Goal: Information Seeking & Learning: Learn about a topic

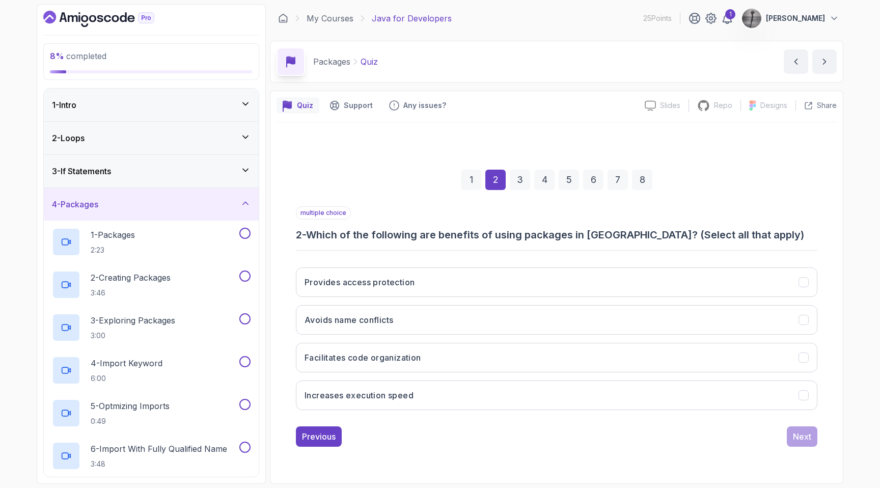
scroll to position [208, 0]
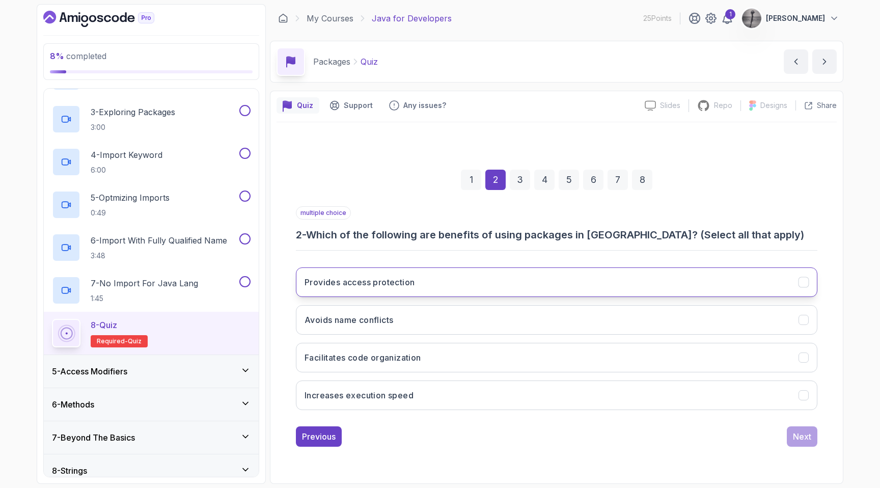
click at [349, 287] on h3 "Provides access protection" at bounding box center [359, 282] width 110 height 12
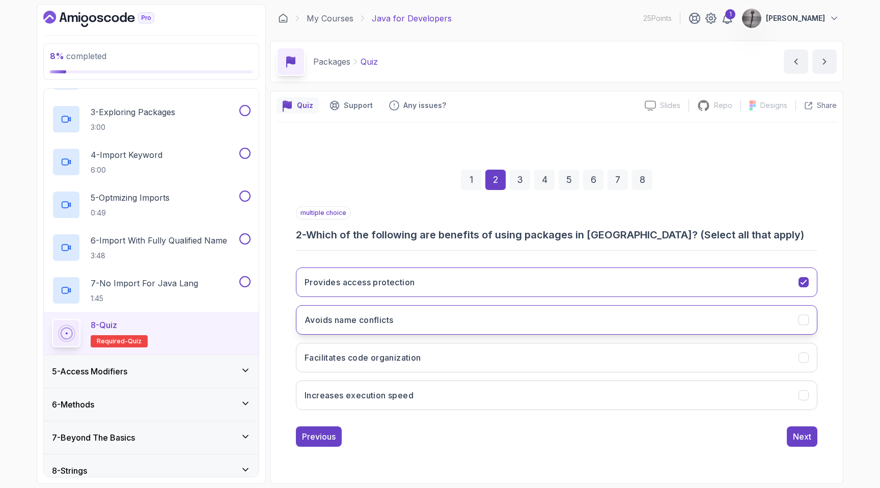
click at [373, 320] on h3 "Avoids name conflicts" at bounding box center [348, 320] width 89 height 12
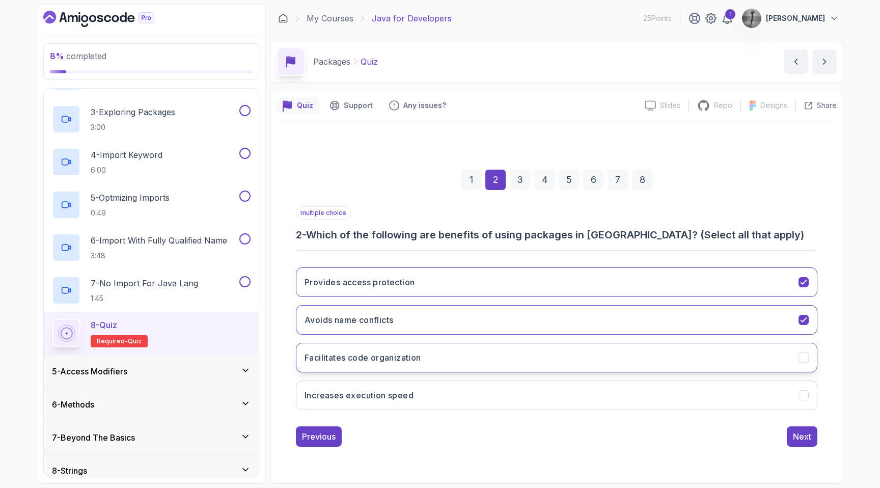
click at [389, 356] on h3 "Facilitates code organization" at bounding box center [362, 357] width 117 height 12
click at [801, 433] on div "Next" at bounding box center [801, 436] width 18 height 12
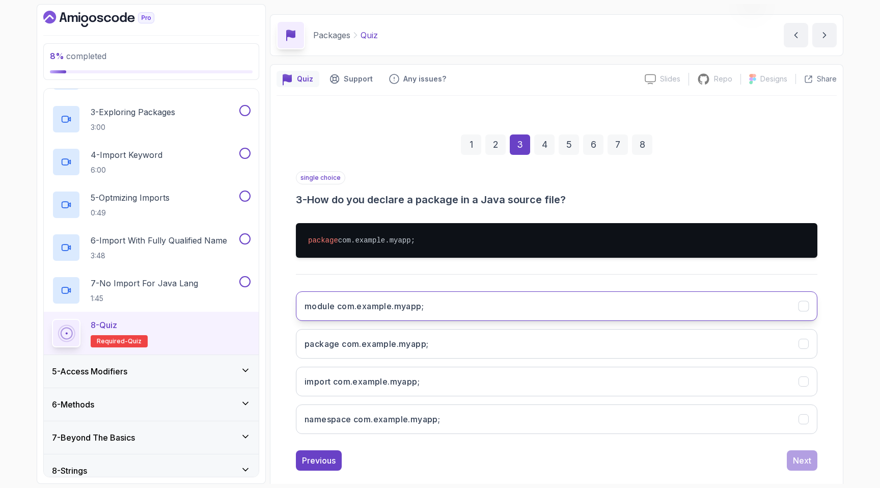
scroll to position [32, 0]
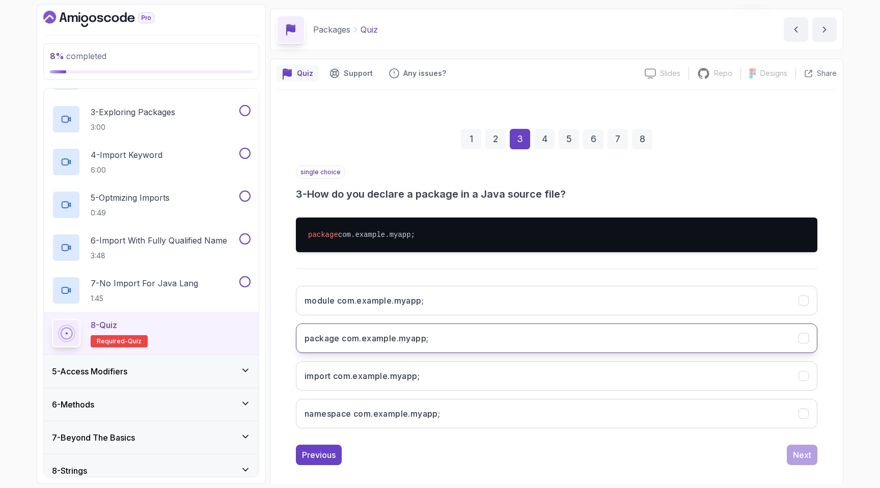
click at [424, 331] on button "package com.example.myapp;" at bounding box center [556, 338] width 521 height 30
click at [808, 452] on div "Next" at bounding box center [801, 454] width 18 height 12
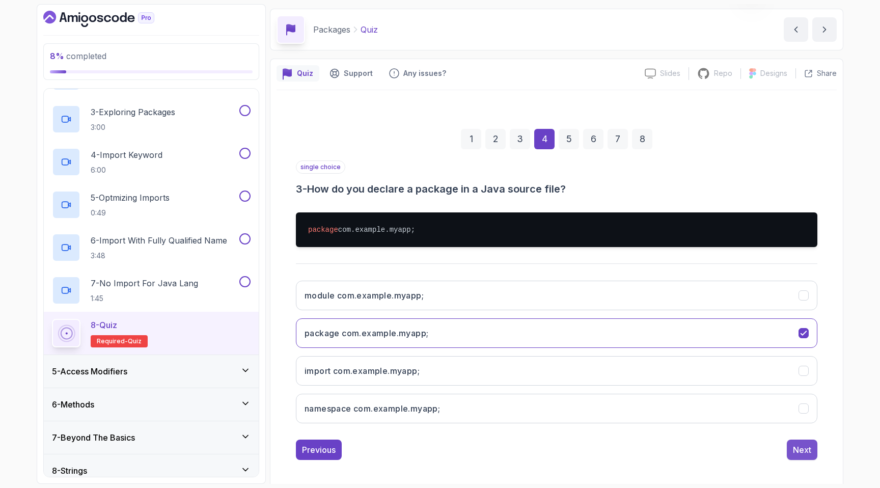
scroll to position [0, 0]
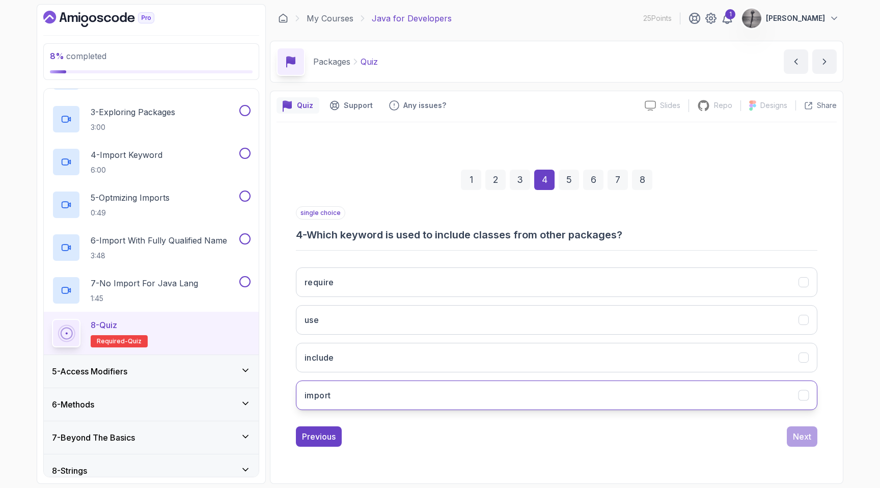
click at [350, 402] on button "import" at bounding box center [556, 395] width 521 height 30
click at [808, 439] on div "Next" at bounding box center [801, 436] width 18 height 12
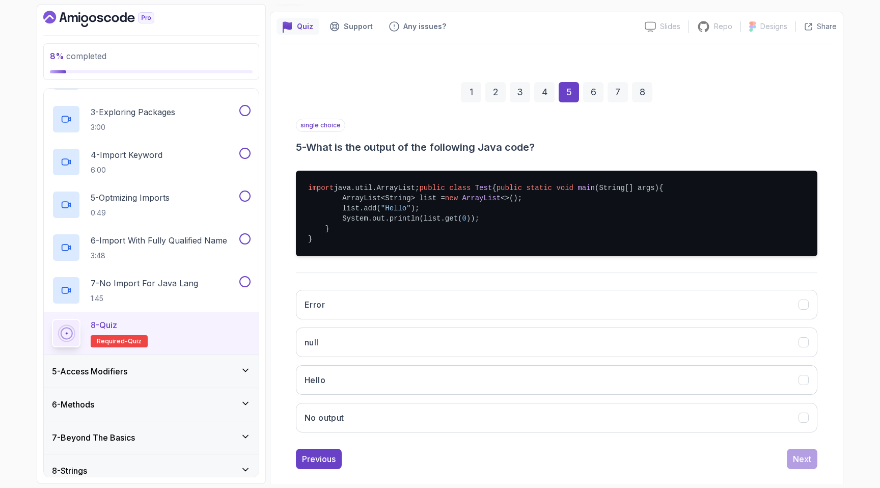
scroll to position [81, 0]
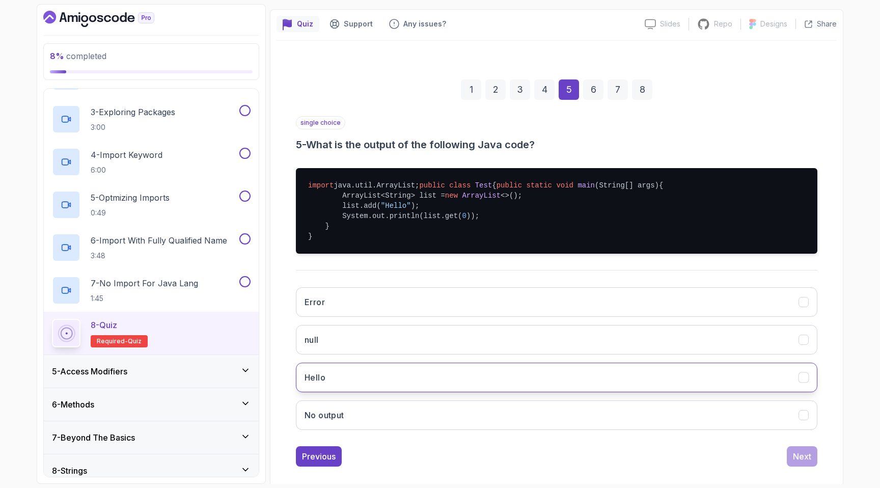
click at [391, 392] on button "Hello" at bounding box center [556, 377] width 521 height 30
click at [797, 466] on button "Next" at bounding box center [801, 456] width 31 height 20
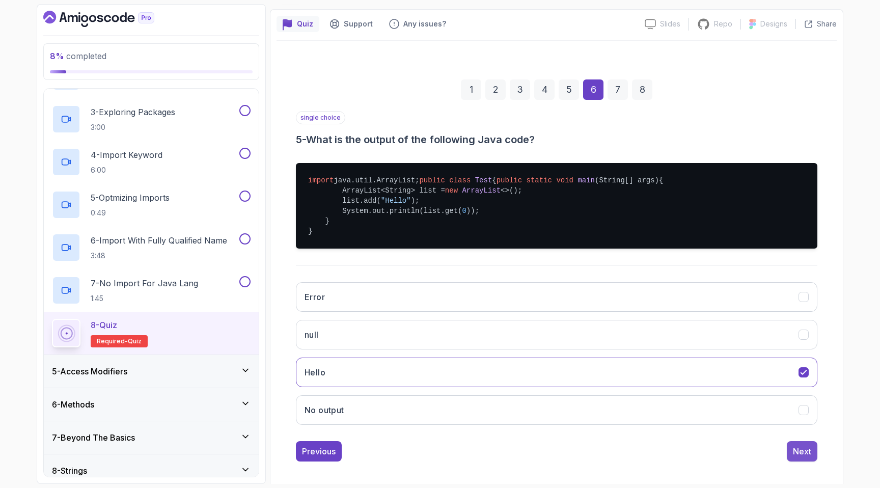
scroll to position [0, 0]
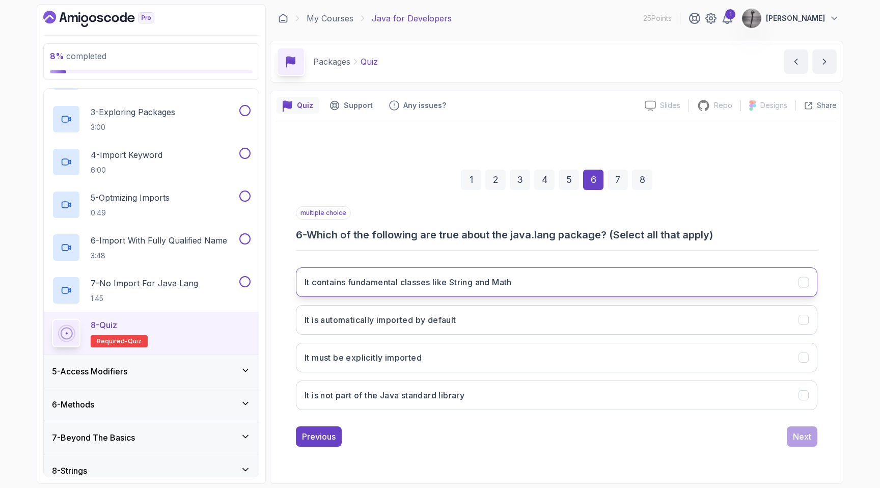
click at [448, 281] on h3 "It contains fundamental classes like String and Math" at bounding box center [407, 282] width 207 height 12
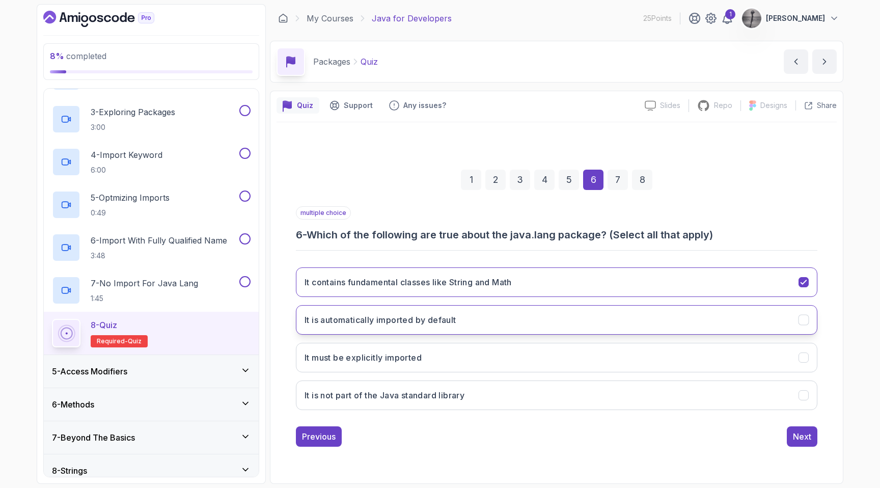
click at [430, 321] on h3 "It is automatically imported by default" at bounding box center [380, 320] width 152 height 12
click at [796, 436] on div "Next" at bounding box center [801, 436] width 18 height 12
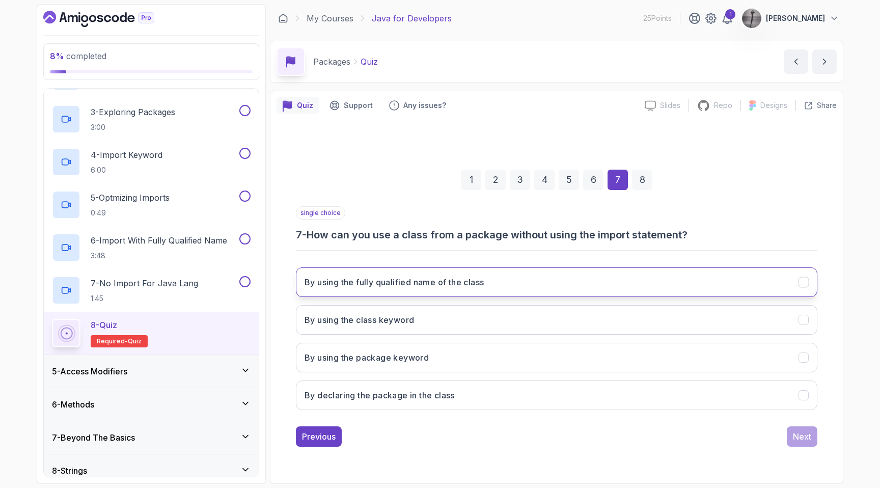
click at [469, 288] on h3 "By using the fully qualified name of the class" at bounding box center [393, 282] width 179 height 12
click at [795, 437] on div "Next" at bounding box center [801, 436] width 18 height 12
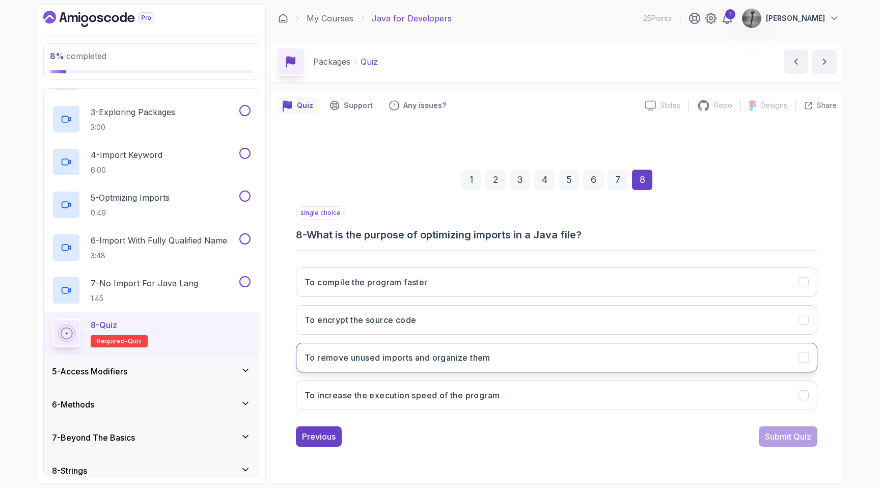
click at [444, 358] on h3 "To remove unused imports and organize them" at bounding box center [397, 357] width 186 height 12
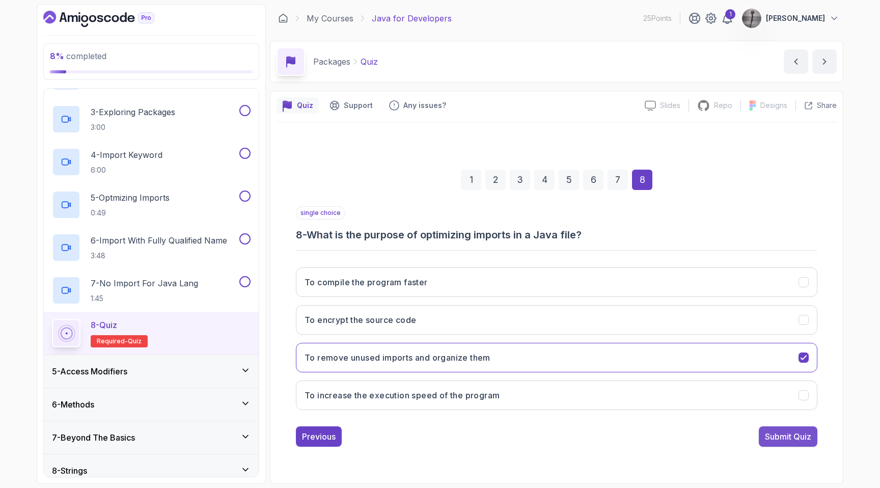
click at [770, 431] on div "Submit Quiz" at bounding box center [787, 436] width 46 height 12
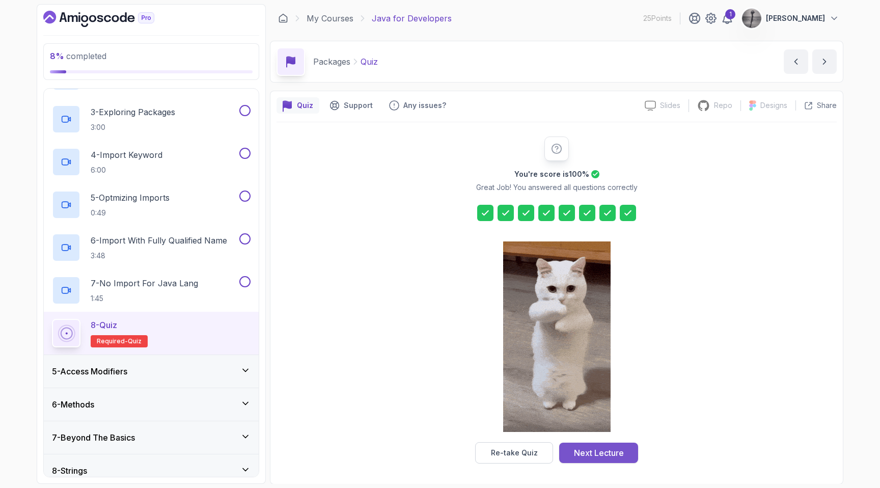
click at [597, 449] on div "Next Lecture" at bounding box center [599, 452] width 50 height 12
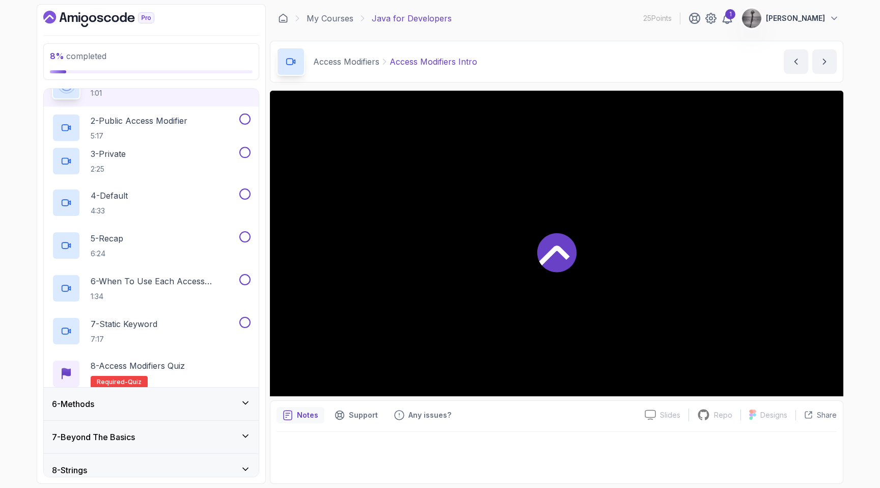
scroll to position [145, 0]
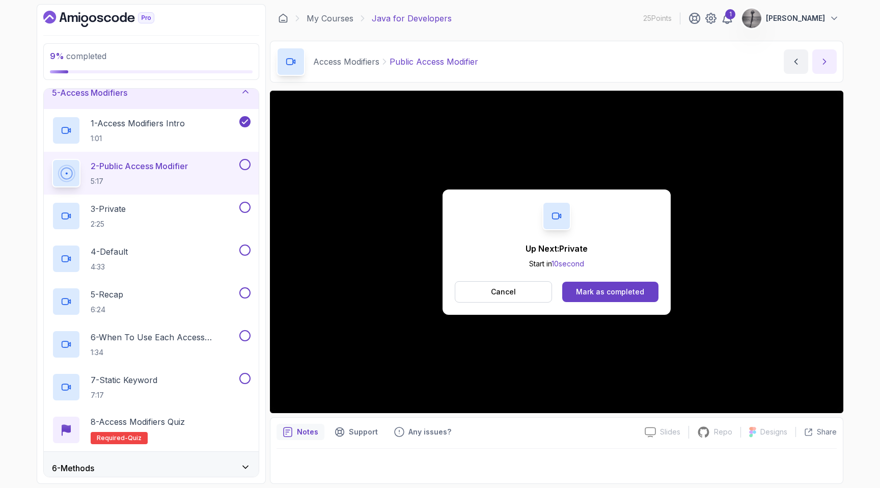
click at [821, 64] on icon "next content" at bounding box center [824, 61] width 10 height 10
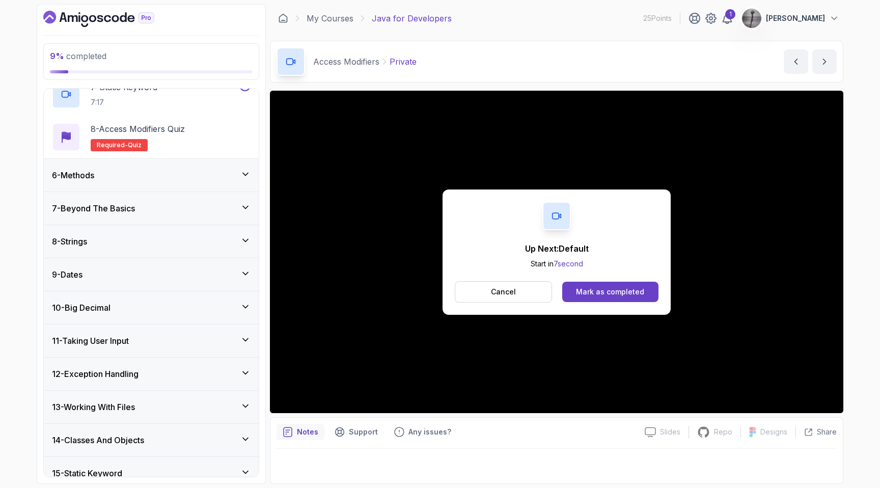
scroll to position [434, 0]
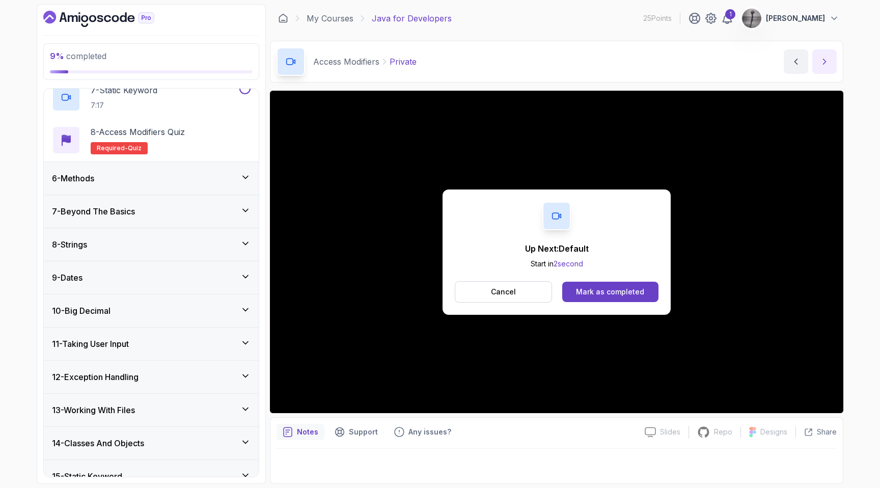
click at [822, 61] on icon "next content" at bounding box center [824, 61] width 10 height 10
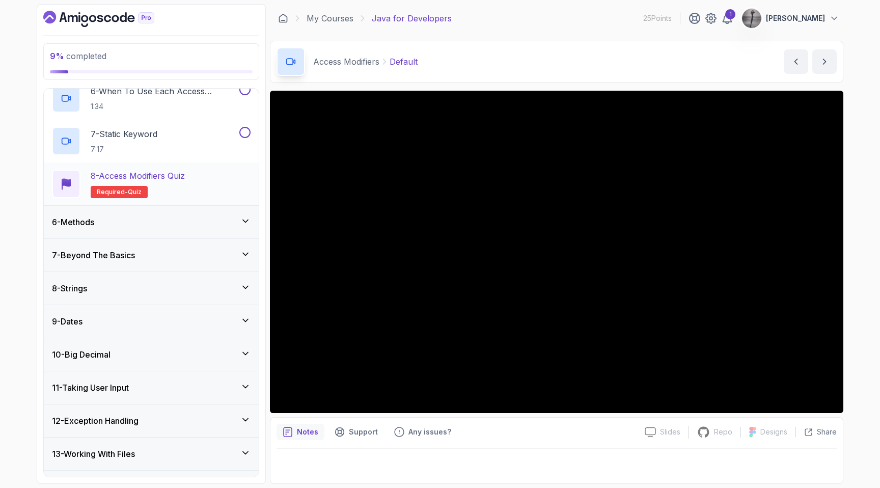
scroll to position [384, 0]
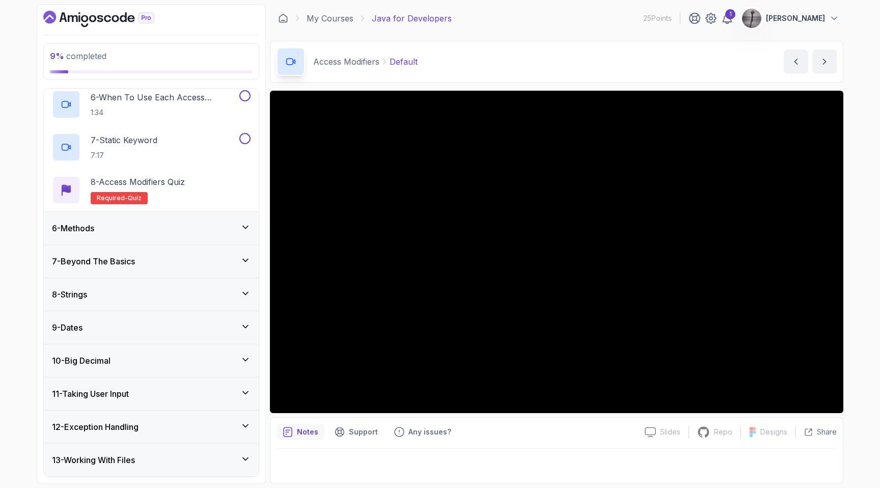
click at [139, 259] on div "7 - Beyond The Basics" at bounding box center [151, 261] width 199 height 12
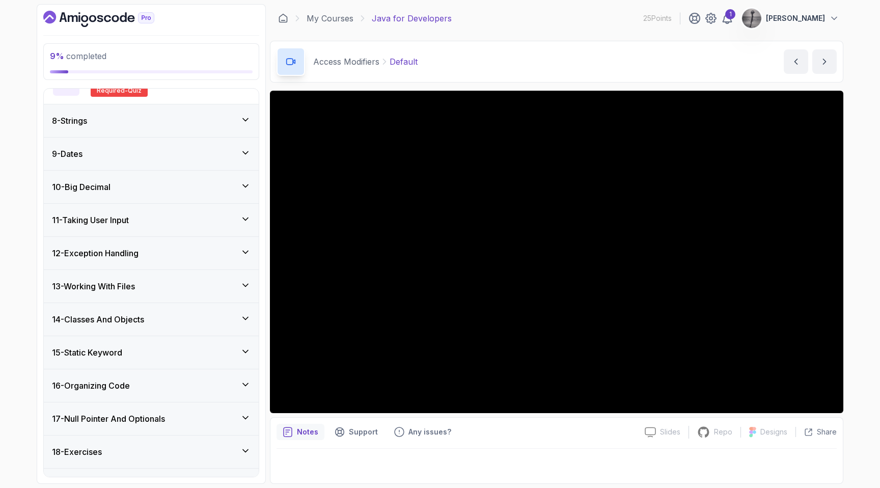
scroll to position [796, 0]
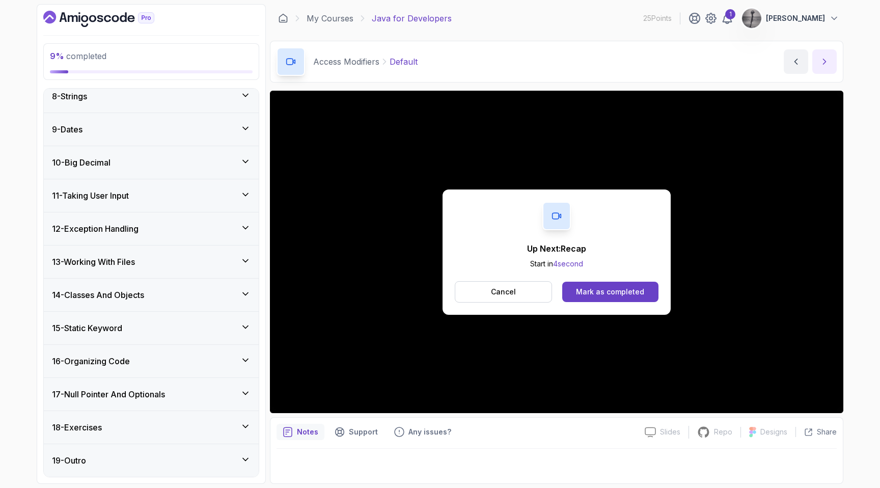
click at [819, 61] on icon "next content" at bounding box center [824, 61] width 10 height 10
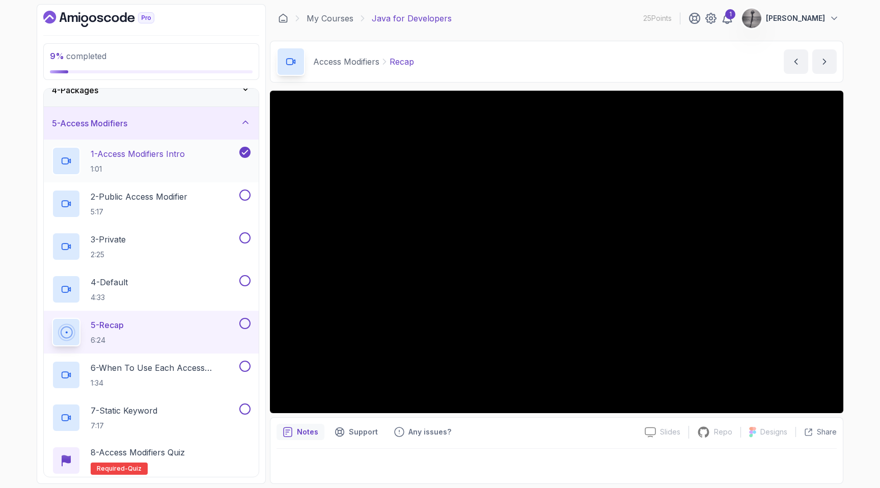
scroll to position [121, 0]
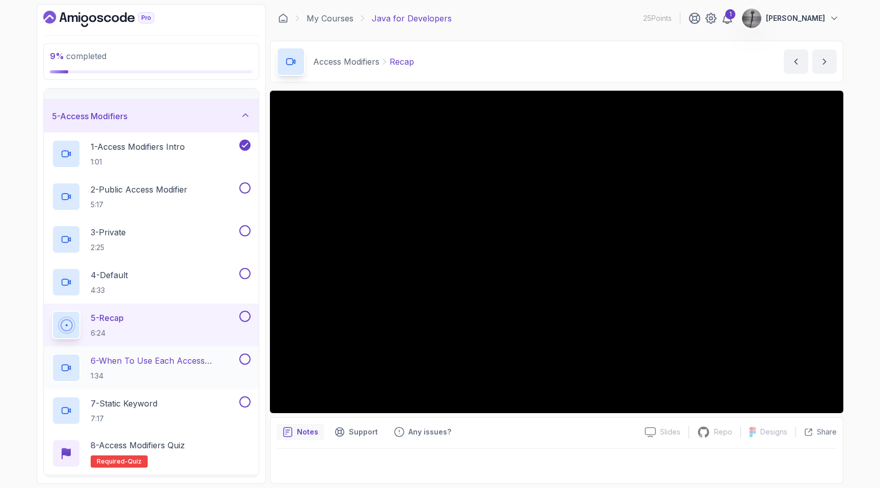
click at [154, 362] on p "6 - When To Use Each Access Modifier" at bounding box center [164, 360] width 147 height 12
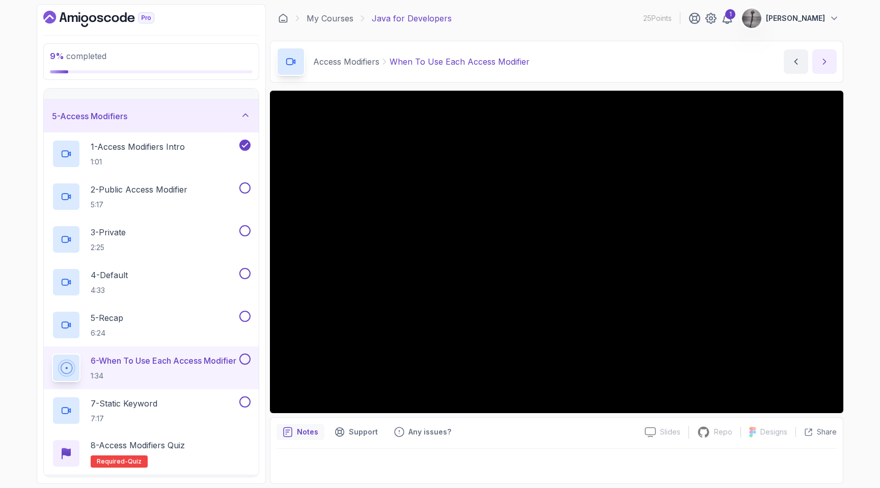
click at [821, 60] on icon "next content" at bounding box center [824, 61] width 10 height 10
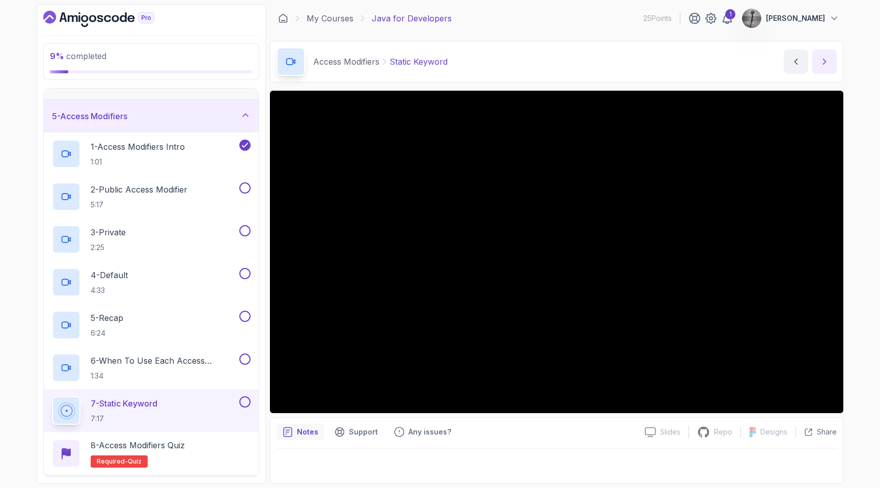
click at [819, 66] on icon "next content" at bounding box center [824, 61] width 10 height 10
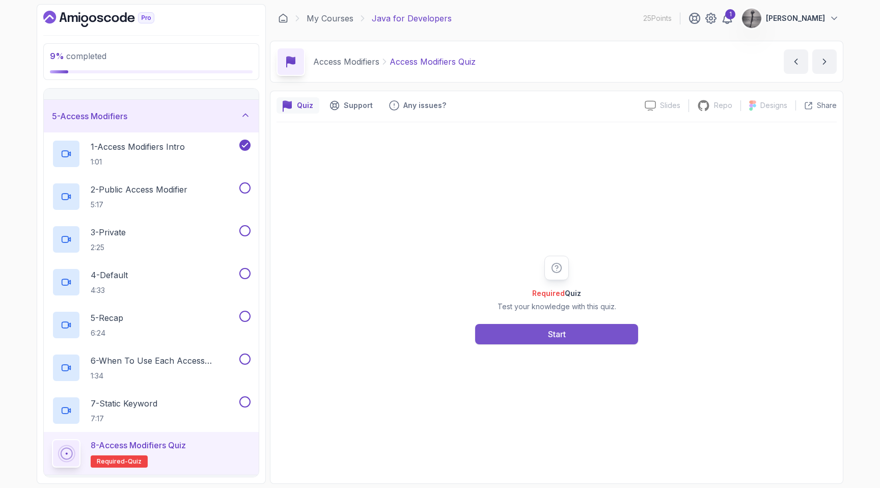
click at [542, 333] on button "Start" at bounding box center [556, 334] width 163 height 20
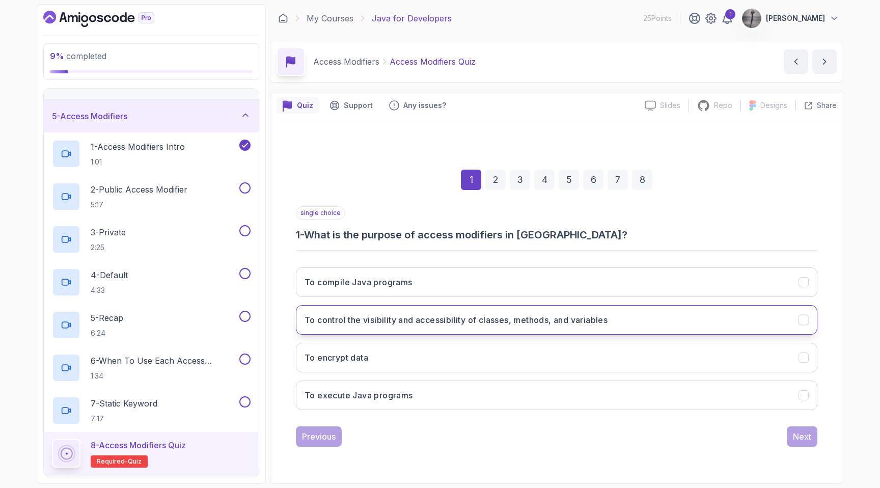
click at [533, 315] on h3 "To control the visibility and accessibility of classes, methods, and variables" at bounding box center [455, 320] width 303 height 12
click at [797, 435] on div "Next" at bounding box center [801, 436] width 18 height 12
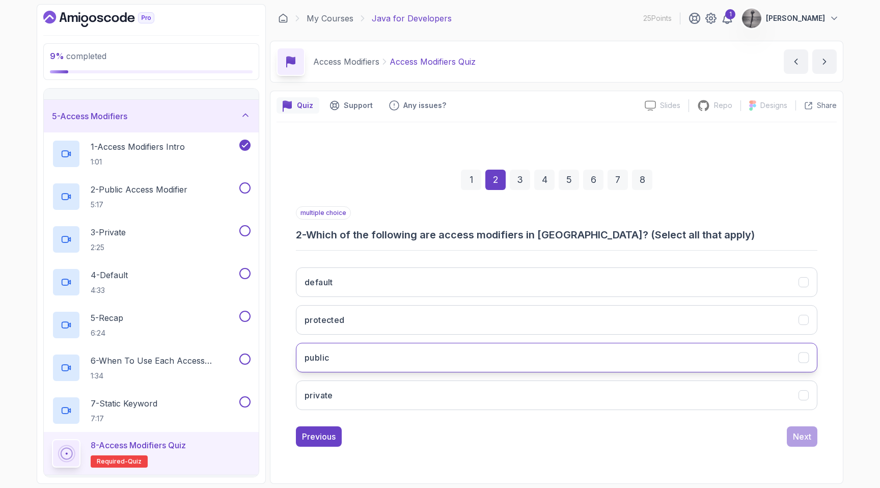
click at [464, 364] on button "public" at bounding box center [556, 358] width 521 height 30
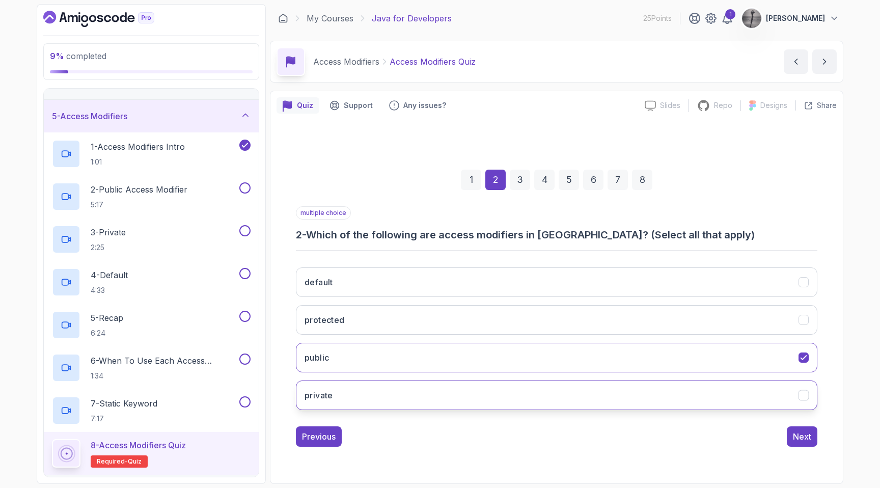
click at [458, 401] on button "private" at bounding box center [556, 395] width 521 height 30
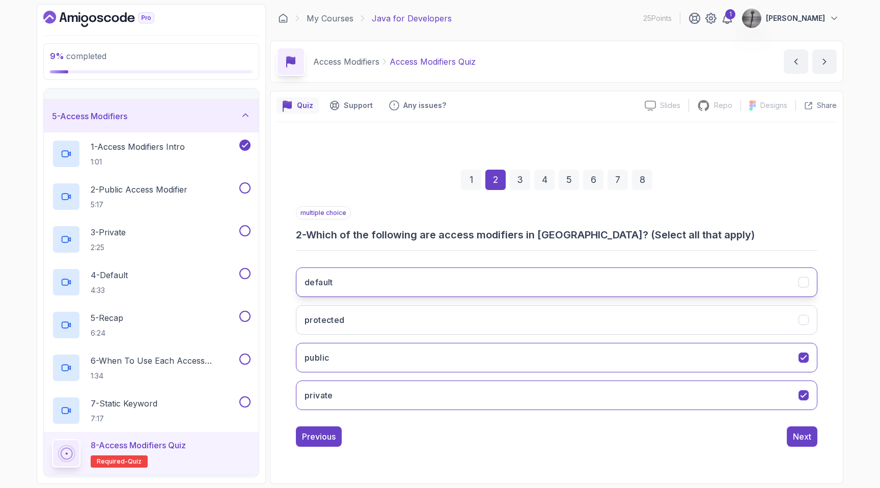
click at [417, 288] on button "default" at bounding box center [556, 282] width 521 height 30
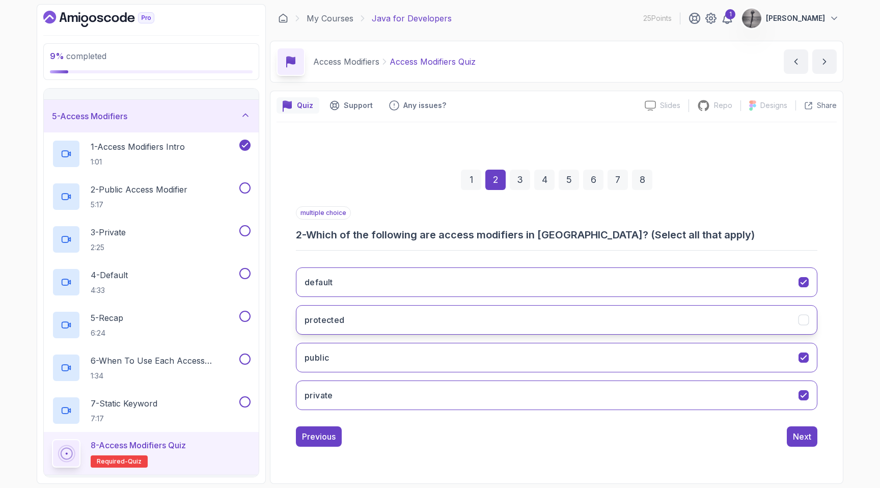
click at [420, 331] on button "protected" at bounding box center [556, 320] width 521 height 30
click at [795, 436] on div "Next" at bounding box center [801, 436] width 18 height 12
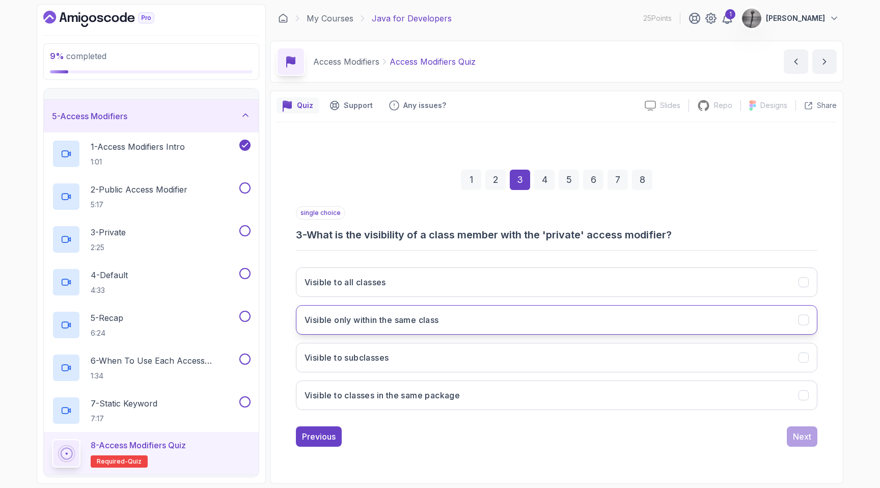
click at [523, 329] on button "Visible only within the same class" at bounding box center [556, 320] width 521 height 30
click at [808, 436] on div "Next" at bounding box center [801, 436] width 18 height 12
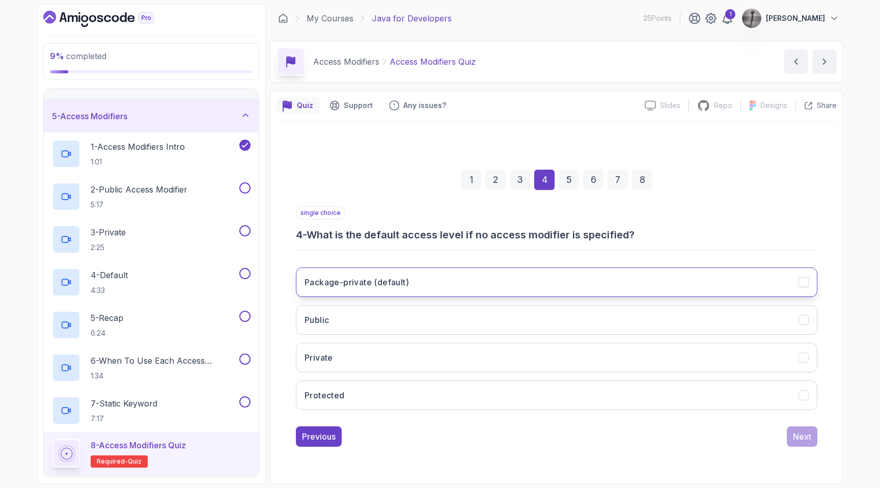
click at [471, 280] on button "Package-private (default)" at bounding box center [556, 282] width 521 height 30
click at [787, 435] on button "Next" at bounding box center [801, 436] width 31 height 20
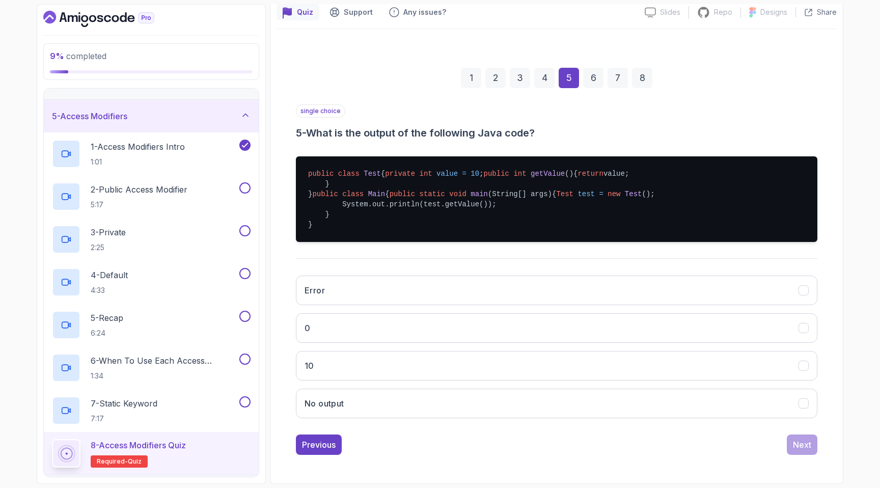
scroll to position [154, 0]
click at [504, 371] on button "10" at bounding box center [556, 366] width 521 height 30
click at [805, 446] on div "Next" at bounding box center [801, 444] width 18 height 12
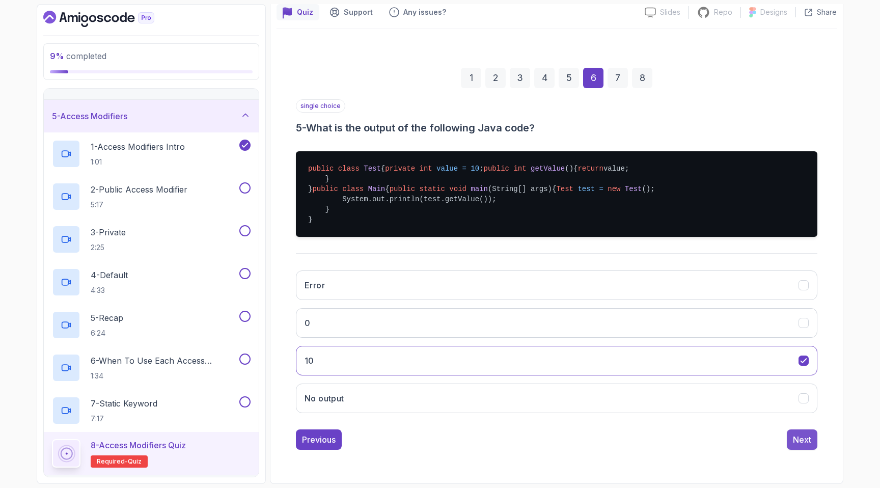
scroll to position [0, 0]
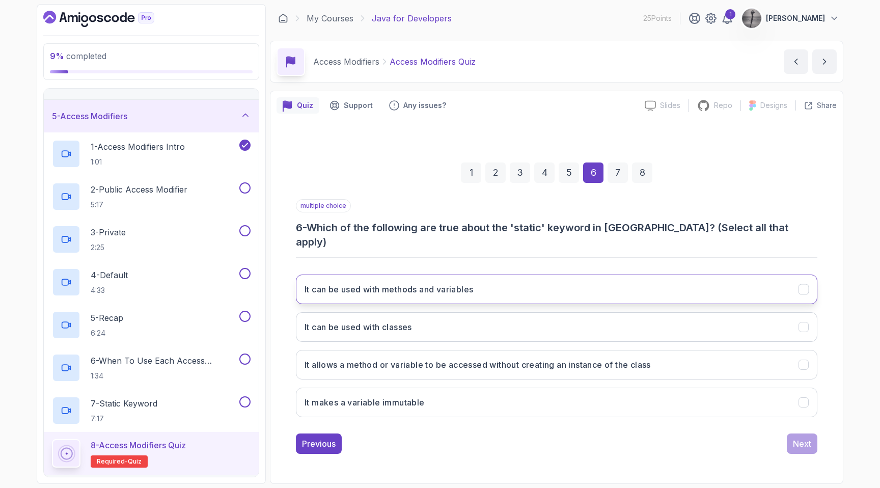
click at [573, 288] on button "It can be used with methods and variables" at bounding box center [556, 289] width 521 height 30
click at [540, 358] on h3 "It allows a method or variable to be accessed without creating an instance of t…" at bounding box center [477, 364] width 346 height 12
click at [805, 438] on div "Next" at bounding box center [801, 443] width 18 height 12
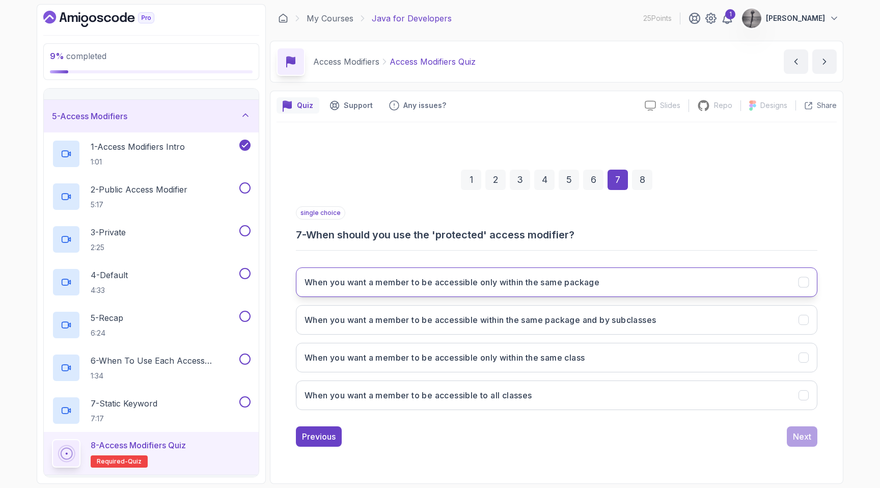
click at [627, 274] on button "When you want a member to be accessible only within the same package" at bounding box center [556, 282] width 521 height 30
click at [795, 434] on div "Next" at bounding box center [801, 436] width 18 height 12
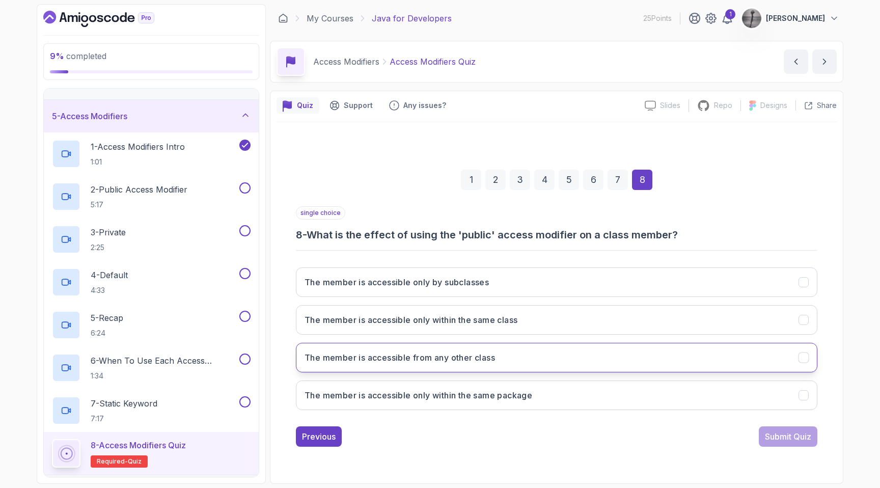
click at [531, 354] on button "The member is accessible from any other class" at bounding box center [556, 358] width 521 height 30
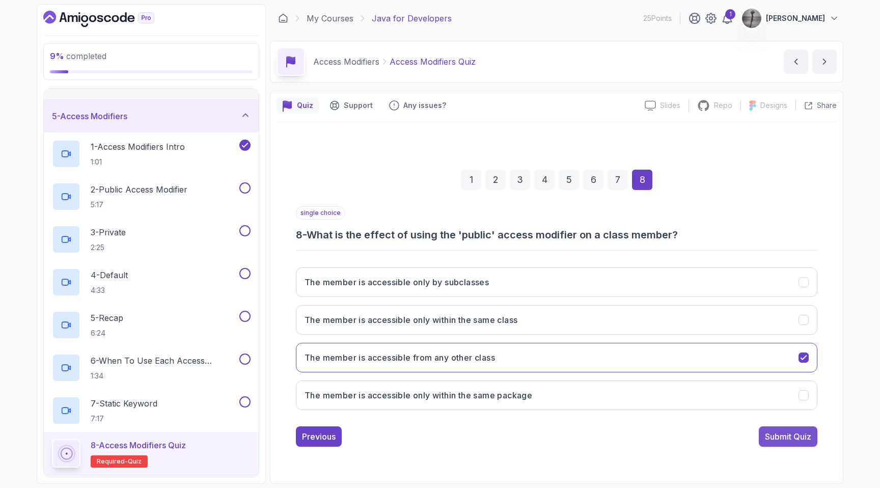
click at [787, 431] on div "Submit Quiz" at bounding box center [787, 436] width 46 height 12
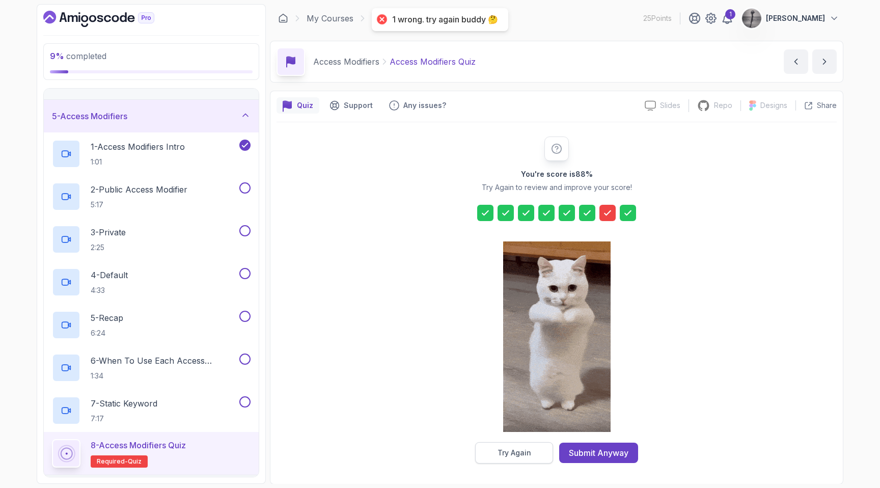
click at [515, 452] on div "Try Again" at bounding box center [514, 452] width 34 height 10
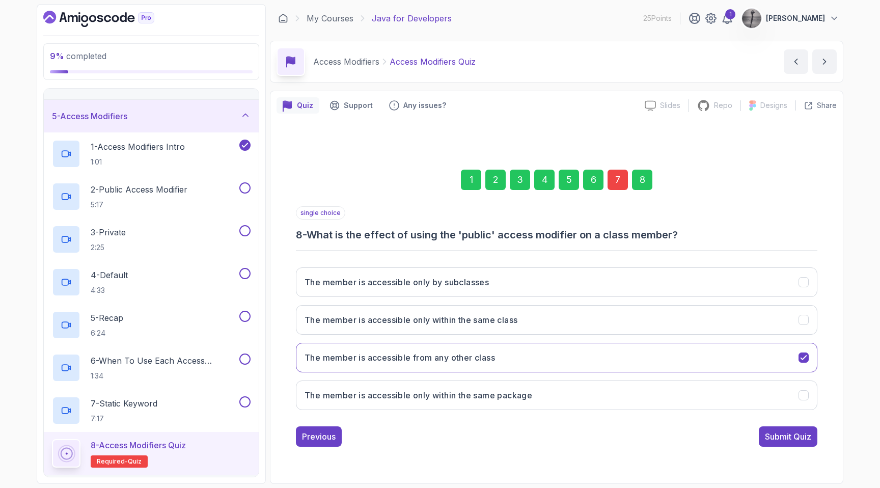
click at [610, 175] on div "7" at bounding box center [617, 179] width 20 height 20
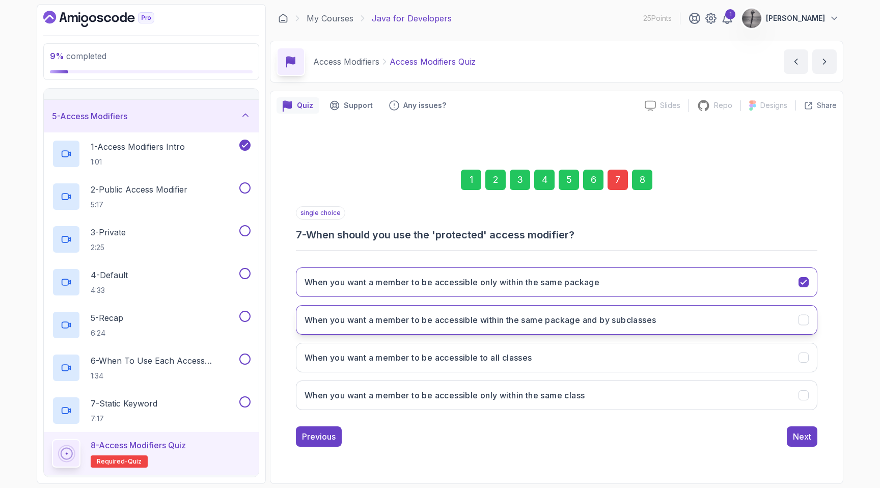
click at [506, 330] on button "When you want a member to be accessible within the same package and by subclass…" at bounding box center [556, 320] width 521 height 30
click at [808, 428] on button "Next" at bounding box center [801, 436] width 31 height 20
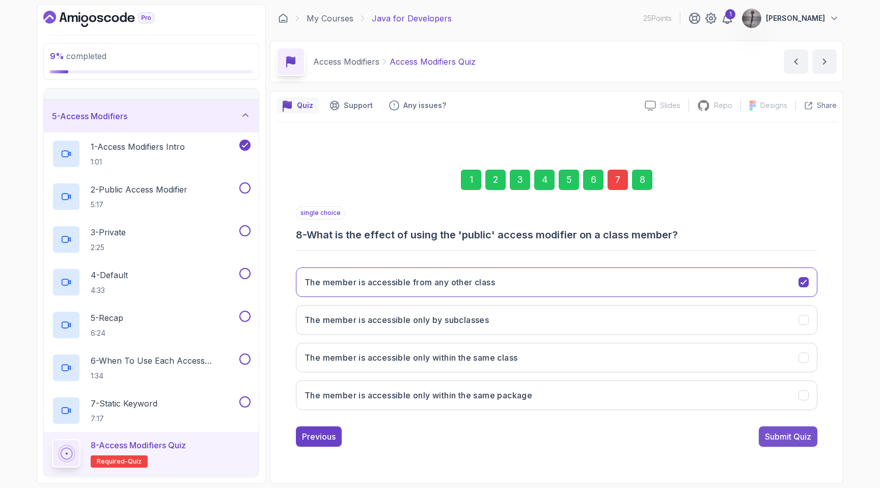
click at [792, 438] on div "Submit Quiz" at bounding box center [787, 436] width 46 height 12
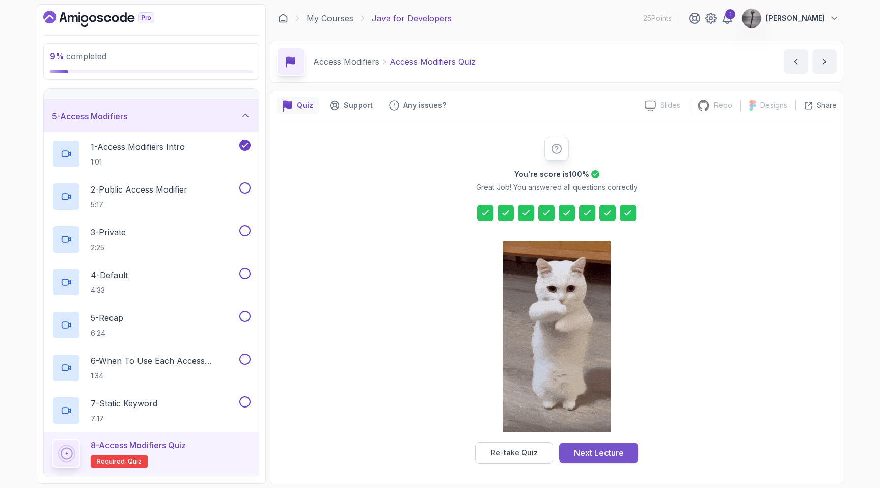
click at [572, 451] on button "Next Lecture" at bounding box center [598, 452] width 79 height 20
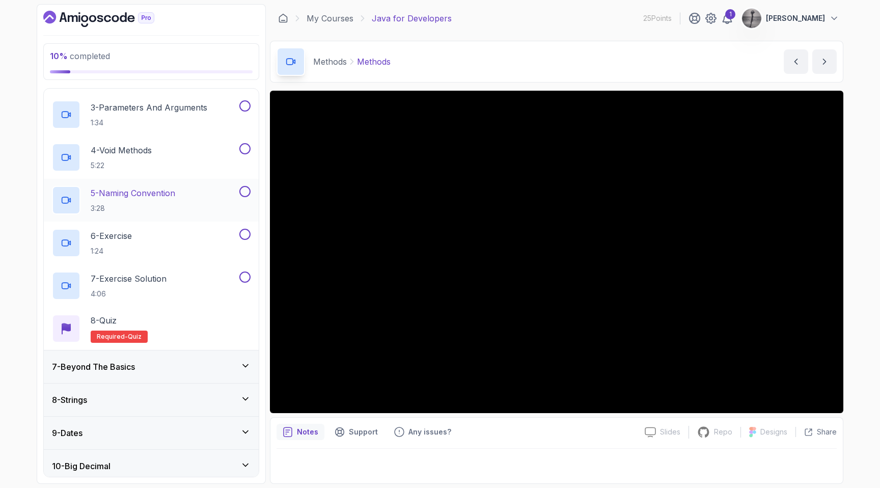
scroll to position [280, 0]
click at [141, 320] on div "8 - Quiz" at bounding box center [119, 319] width 57 height 12
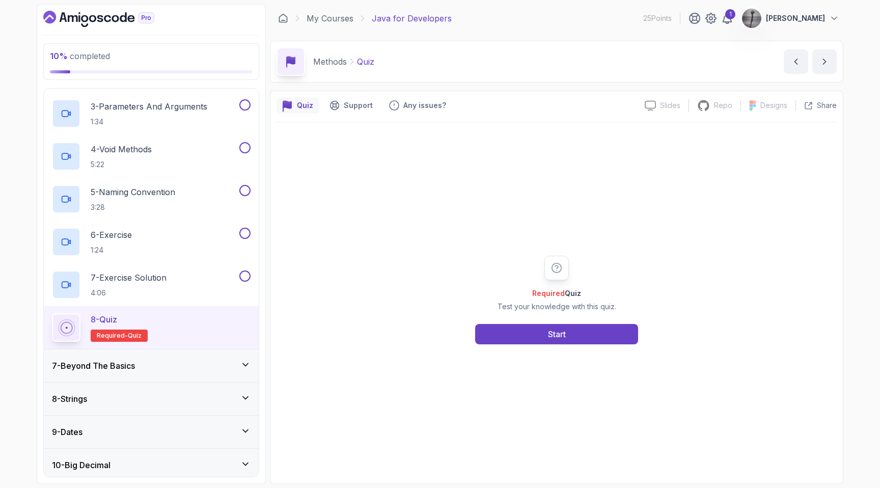
click at [510, 314] on div "Required Quiz Test your knowledge with this quiz. Start" at bounding box center [556, 300] width 195 height 89
click at [510, 321] on div "Required Quiz Test your knowledge with this quiz. Start" at bounding box center [556, 300] width 195 height 89
click at [506, 337] on button "Start" at bounding box center [556, 334] width 163 height 20
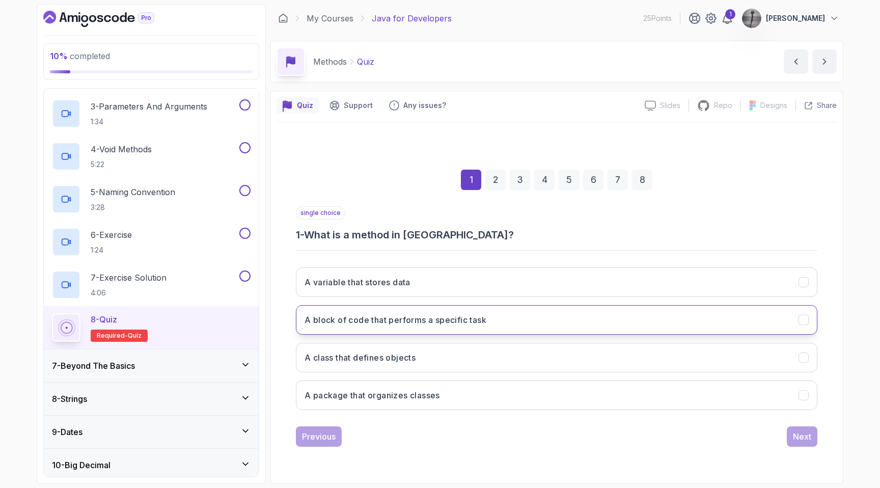
click at [428, 320] on h3 "A block of code that performs a specific task" at bounding box center [395, 320] width 182 height 12
click at [789, 436] on button "Next" at bounding box center [801, 436] width 31 height 20
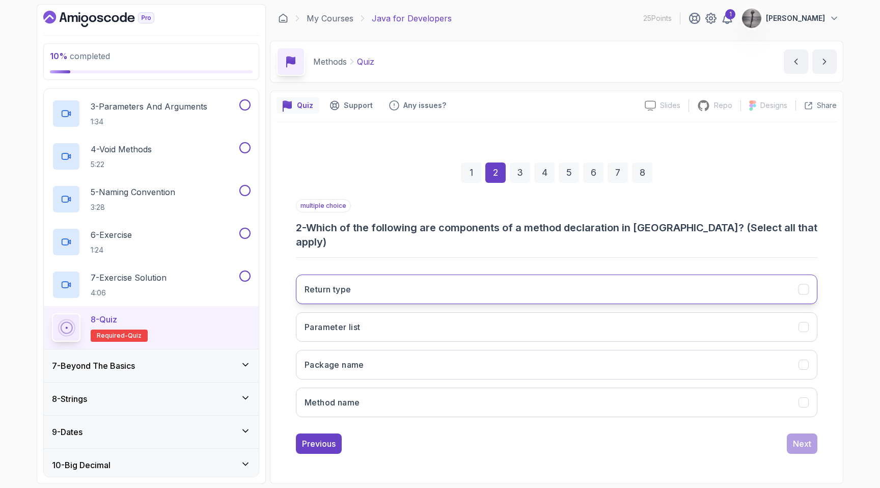
click at [476, 274] on button "Return type" at bounding box center [556, 289] width 521 height 30
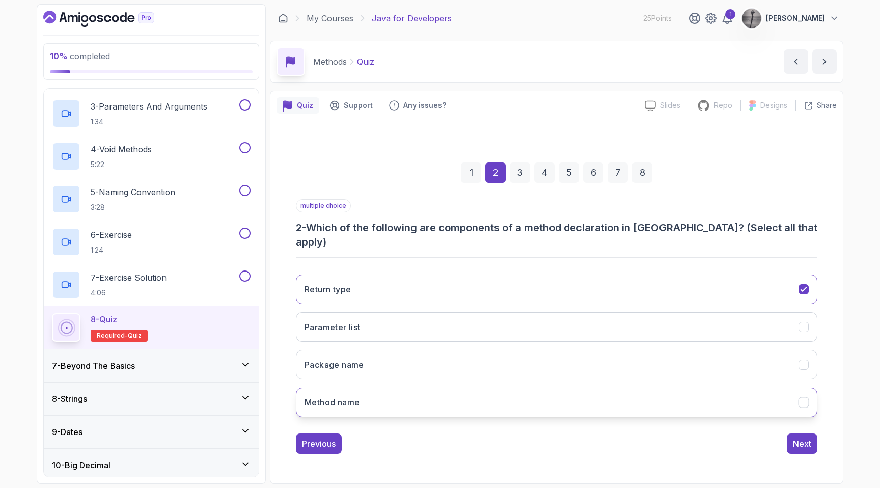
click at [403, 389] on button "Method name" at bounding box center [556, 402] width 521 height 30
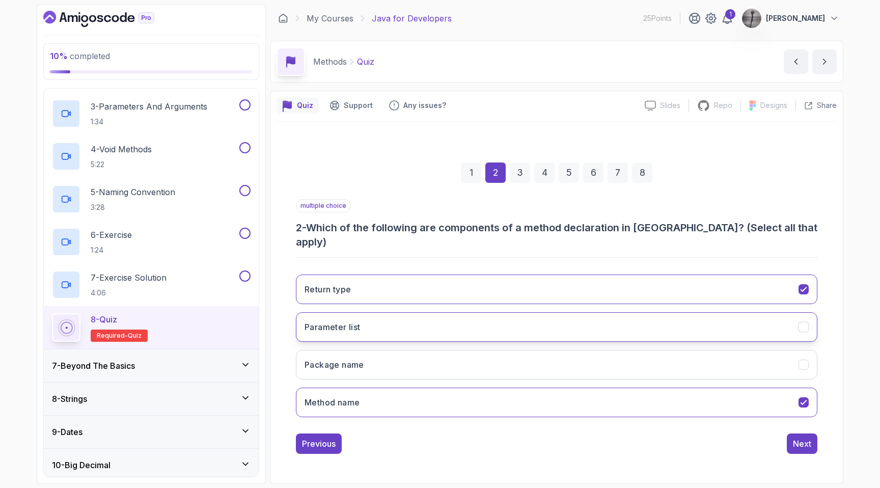
click at [400, 316] on button "Parameter list" at bounding box center [556, 327] width 521 height 30
click at [807, 438] on div "Next" at bounding box center [801, 443] width 18 height 12
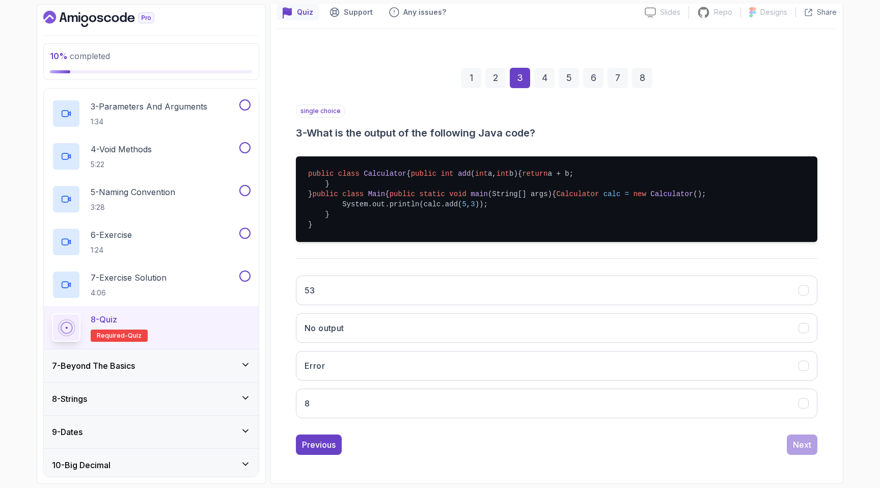
scroll to position [144, 0]
click at [371, 393] on button "8" at bounding box center [556, 403] width 521 height 30
click at [802, 437] on button "Next" at bounding box center [801, 444] width 31 height 20
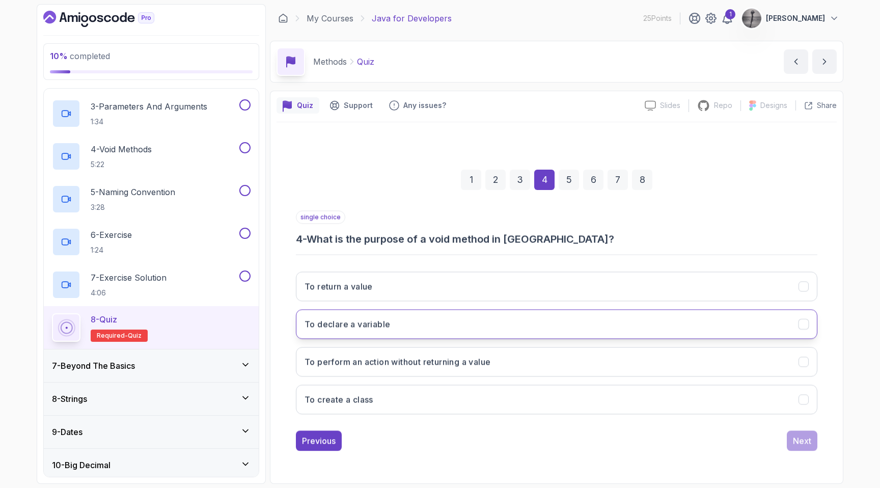
scroll to position [0, 0]
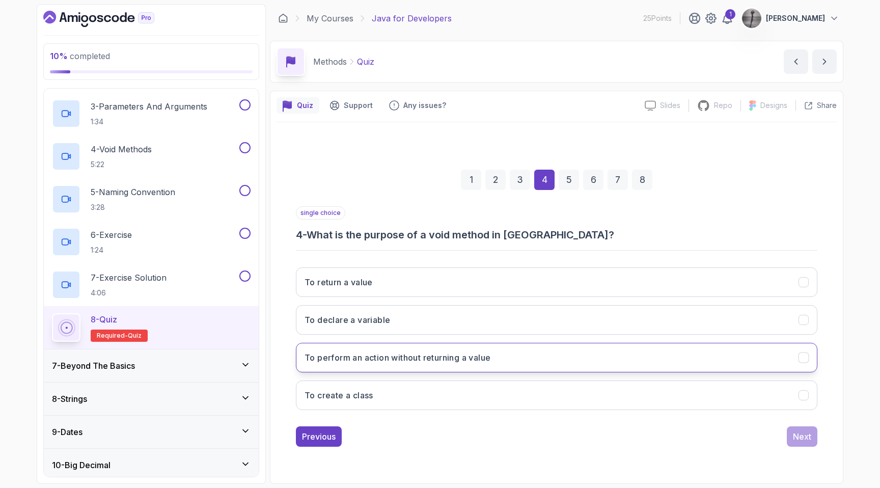
click at [392, 359] on h3 "To perform an action without returning a value" at bounding box center [397, 357] width 186 height 12
click at [797, 436] on div "Next" at bounding box center [801, 436] width 18 height 12
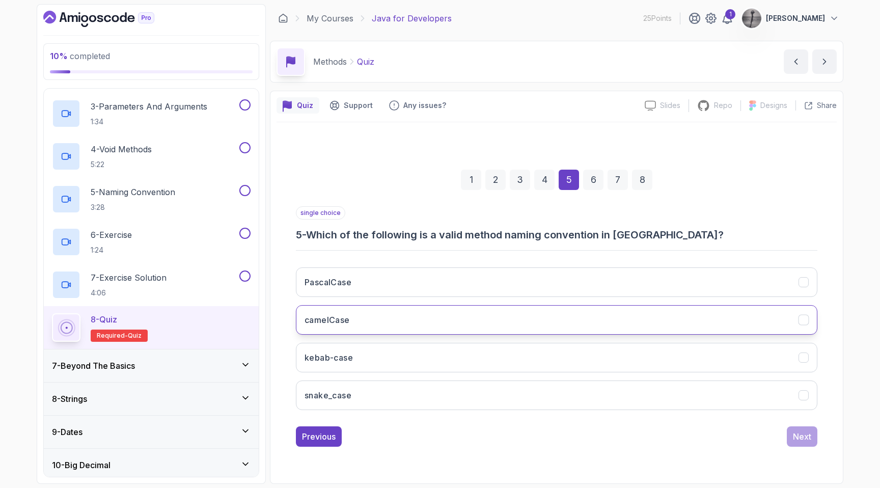
click at [354, 322] on button "camelCase" at bounding box center [556, 320] width 521 height 30
click at [799, 437] on div "Next" at bounding box center [801, 436] width 18 height 12
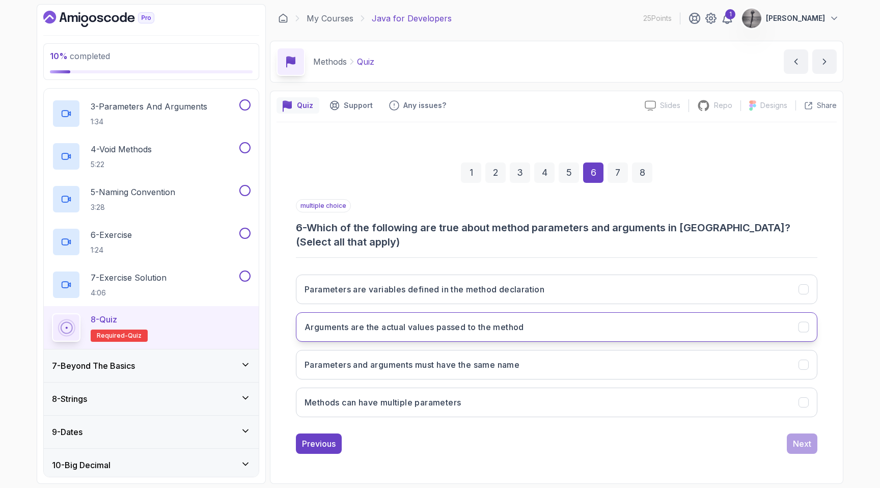
click at [419, 327] on h3 "Arguments are the actual values passed to the method" at bounding box center [413, 327] width 219 height 12
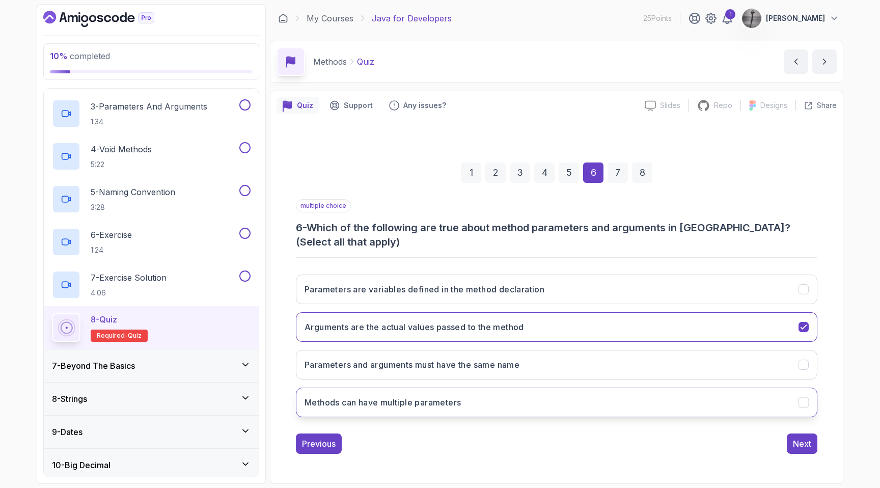
click at [400, 402] on h3 "Methods can have multiple parameters" at bounding box center [382, 402] width 156 height 12
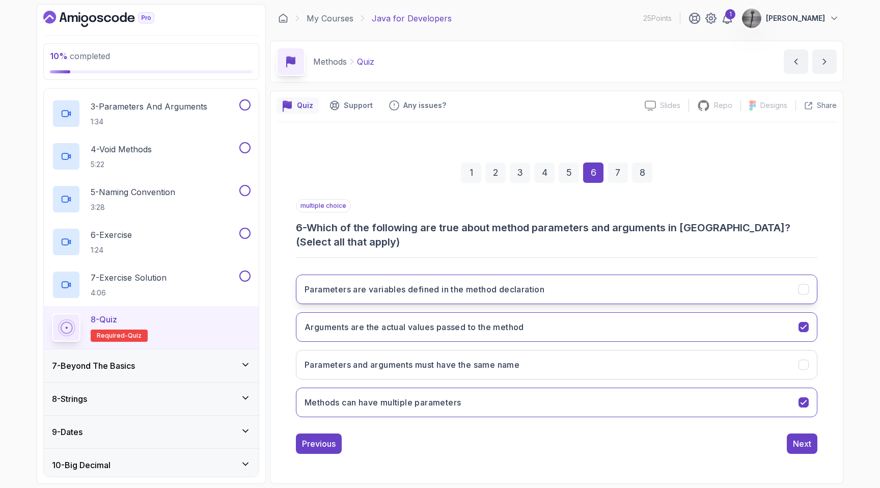
click at [393, 289] on h3 "Parameters are variables defined in the method declaration" at bounding box center [424, 289] width 240 height 12
click at [800, 440] on div "Next" at bounding box center [801, 443] width 18 height 12
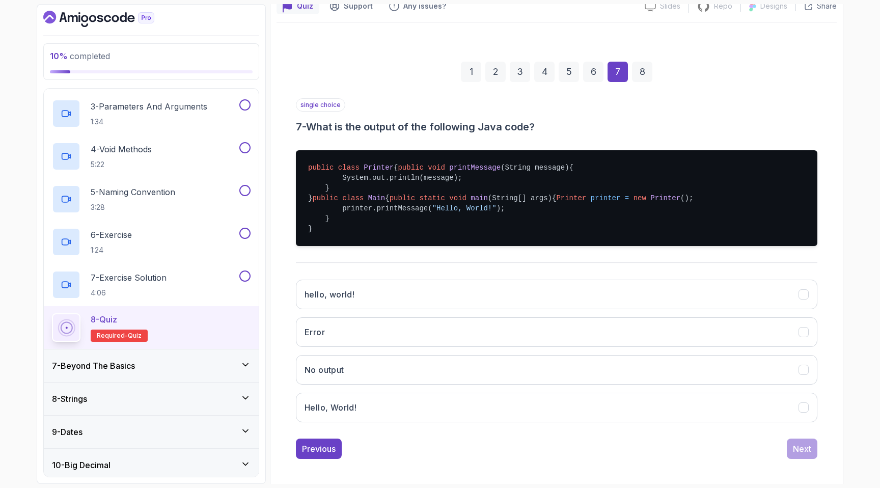
scroll to position [132, 0]
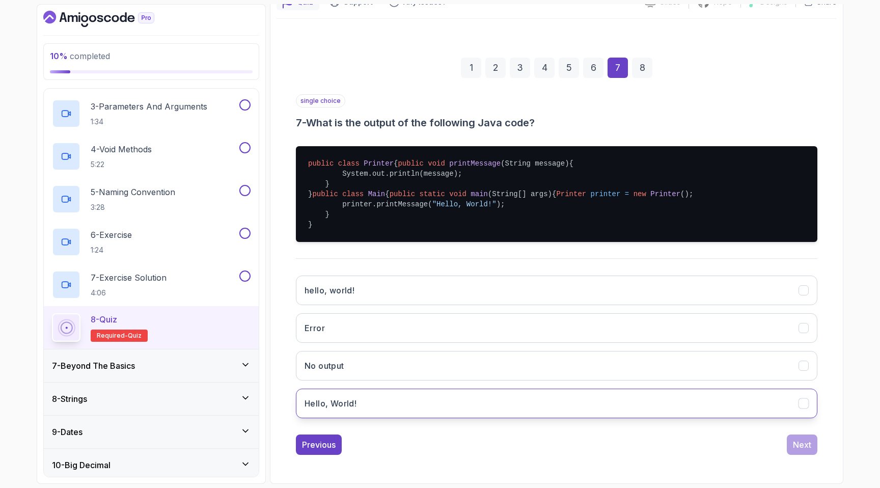
click at [340, 409] on h3 "Hello, World!" at bounding box center [330, 403] width 52 height 12
click at [791, 455] on button "Next" at bounding box center [801, 444] width 31 height 20
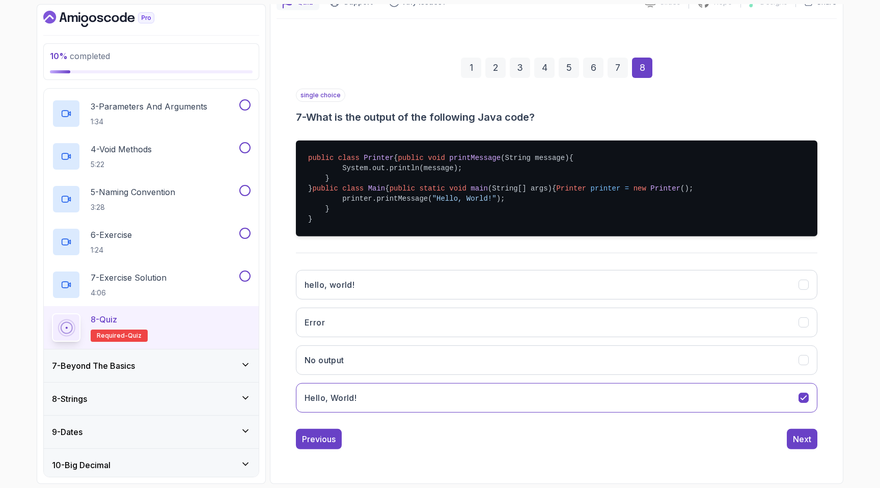
scroll to position [0, 0]
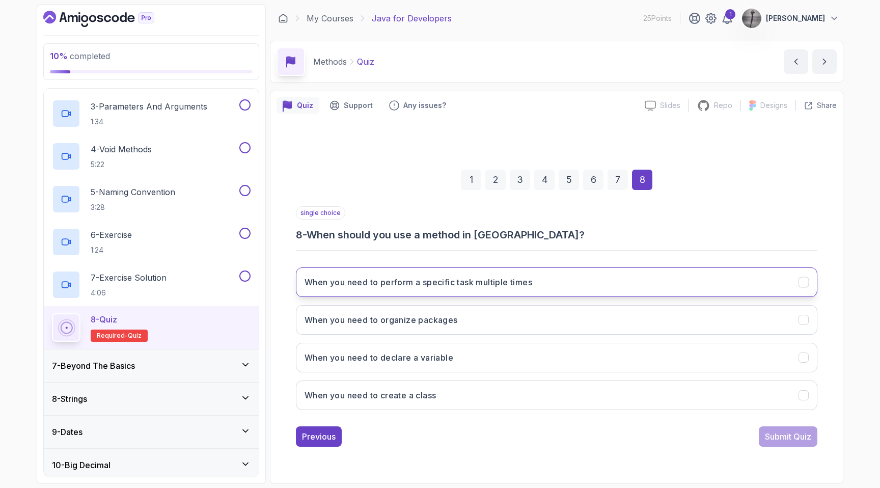
click at [443, 278] on h3 "When you need to perform a specific task multiple times" at bounding box center [418, 282] width 228 height 12
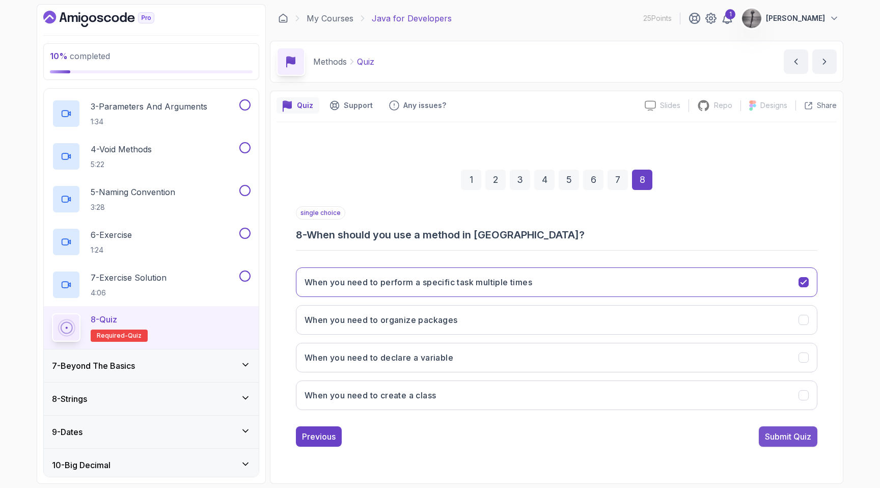
click at [776, 438] on div "Submit Quiz" at bounding box center [787, 436] width 46 height 12
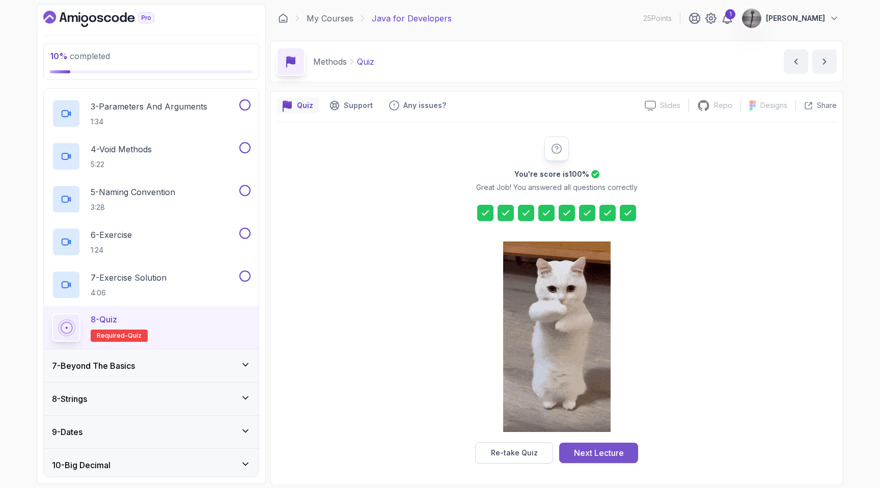
click at [599, 448] on div "Next Lecture" at bounding box center [599, 452] width 50 height 12
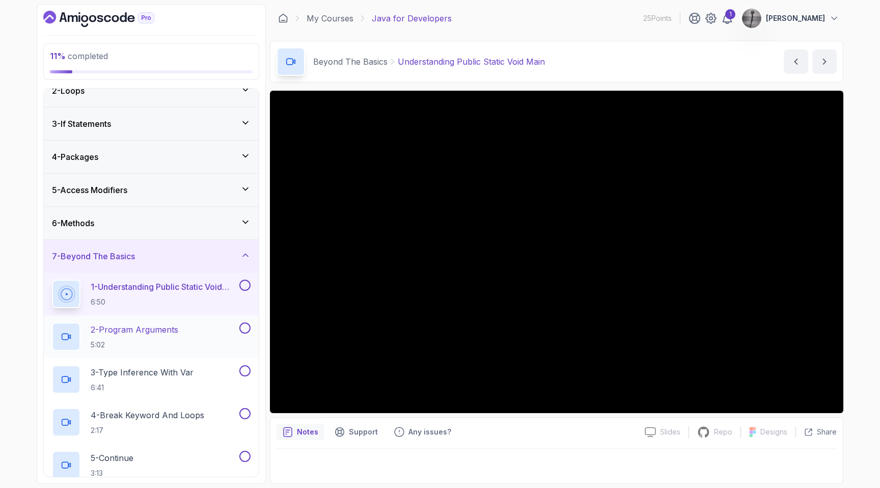
scroll to position [51, 0]
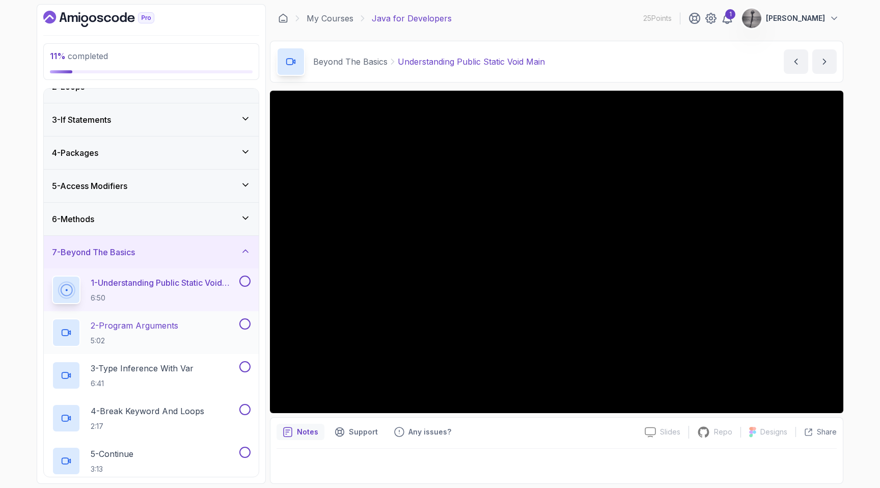
click at [190, 325] on div "2 - Program Arguments 5:02" at bounding box center [144, 332] width 185 height 29
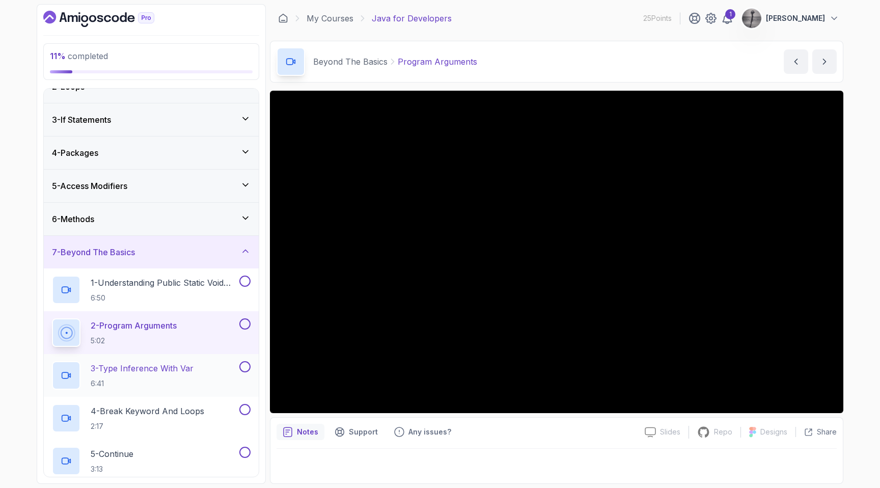
click at [169, 377] on h2 "3 - Type Inference With Var 6:41" at bounding box center [142, 375] width 103 height 26
